Goal: Task Accomplishment & Management: Manage account settings

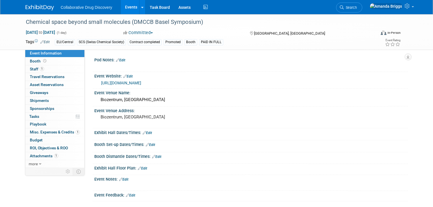
click at [125, 8] on link "Events" at bounding box center [131, 7] width 21 height 14
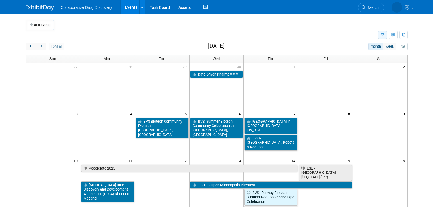
click at [387, 35] on button "button" at bounding box center [383, 35] width 9 height 8
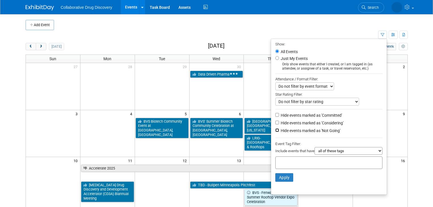
click at [279, 130] on input "Hide events marked as 'Not Going'" at bounding box center [278, 131] width 4 height 4
checkbox input "true"
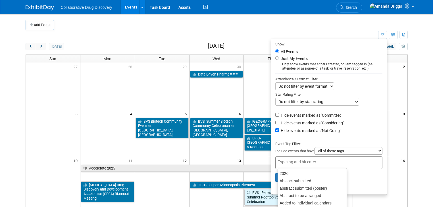
click at [282, 160] on input "text" at bounding box center [301, 162] width 46 height 6
type input "eu"
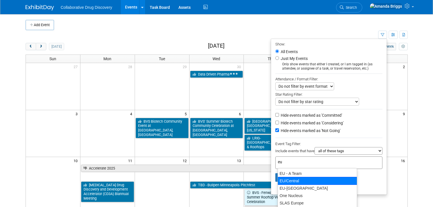
click at [288, 179] on div "EU/Central" at bounding box center [318, 181] width 80 height 8
type input "EU/Central"
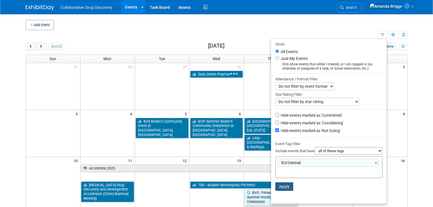
click at [286, 185] on button "Apply" at bounding box center [285, 187] width 18 height 9
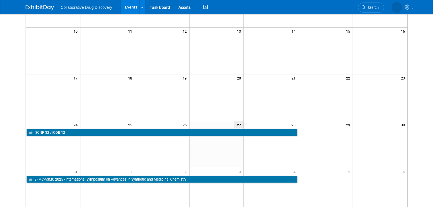
scroll to position [137, 0]
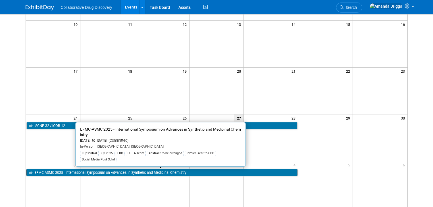
click at [157, 173] on link "EFMC-ASMC 2025 - International Symposium on Advances in Synthetic and Medicinal…" at bounding box center [162, 172] width 272 height 7
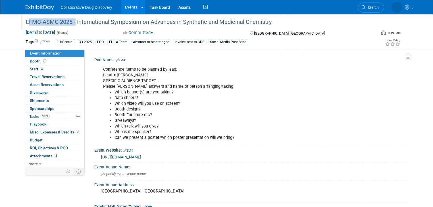
drag, startPoint x: 69, startPoint y: 21, endPoint x: 20, endPoint y: 25, distance: 48.2
click at [24, 25] on div "EFMC-ASMC 2025 - International Symposium on Advances in Synthetic and Medicinal…" at bounding box center [196, 22] width 345 height 10
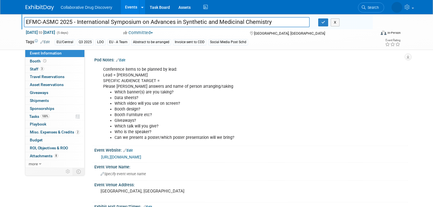
click at [68, 21] on input "EFMC-ASMC 2025 - International Symposium on Advances in Synthetic and Medicinal…" at bounding box center [167, 22] width 286 height 10
drag, startPoint x: 68, startPoint y: 21, endPoint x: 20, endPoint y: 17, distance: 48.8
click at [24, 17] on input "EFMC-ASMC 2025 - International Symposium on Advances in Synthetic and Medicinal…" at bounding box center [167, 22] width 286 height 10
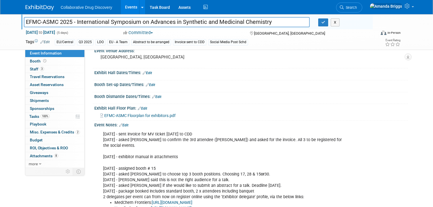
scroll to position [137, 0]
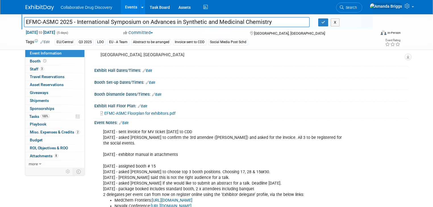
click at [123, 121] on link "Edit" at bounding box center [123, 123] width 9 height 4
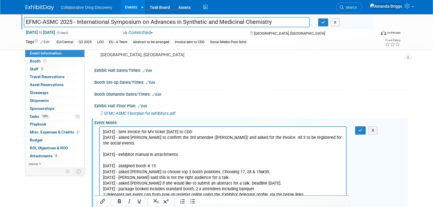
scroll to position [0, 0]
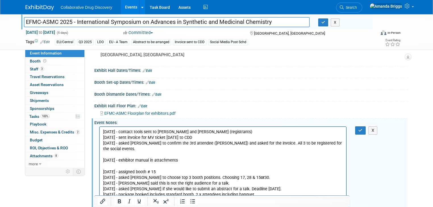
click at [104, 132] on p "[DATE] - contact tools sent to [PERSON_NAME] and [PERSON_NAME] (registrants)" at bounding box center [223, 132] width 240 height 6
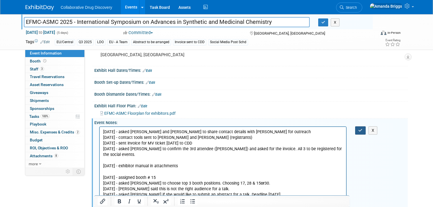
click at [363, 131] on icon "button" at bounding box center [361, 131] width 4 height 4
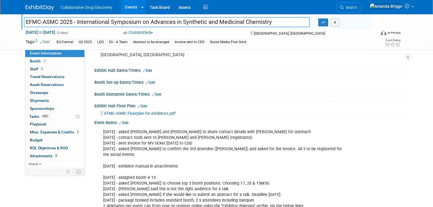
click at [123, 121] on link "Edit" at bounding box center [123, 123] width 9 height 4
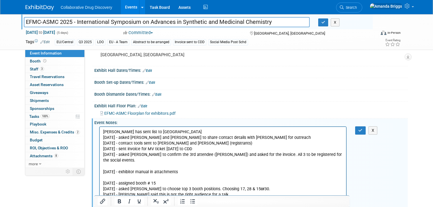
click at [111, 132] on p "[PERSON_NAME] has sent list to [GEOGRAPHIC_DATA]" at bounding box center [223, 132] width 240 height 6
click at [365, 132] on button "button" at bounding box center [360, 131] width 11 height 8
